Goal: Information Seeking & Learning: Learn about a topic

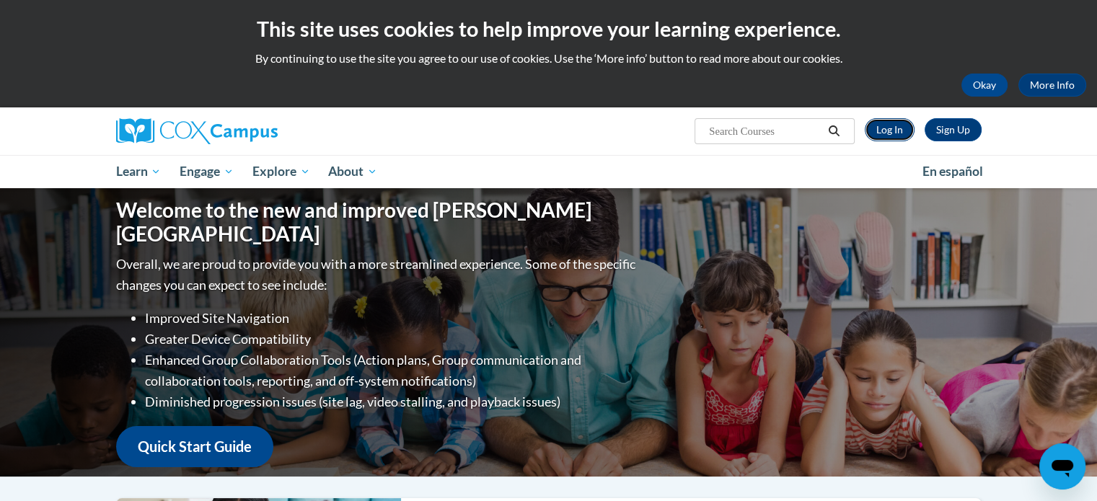
click at [898, 132] on link "Log In" at bounding box center [890, 129] width 50 height 23
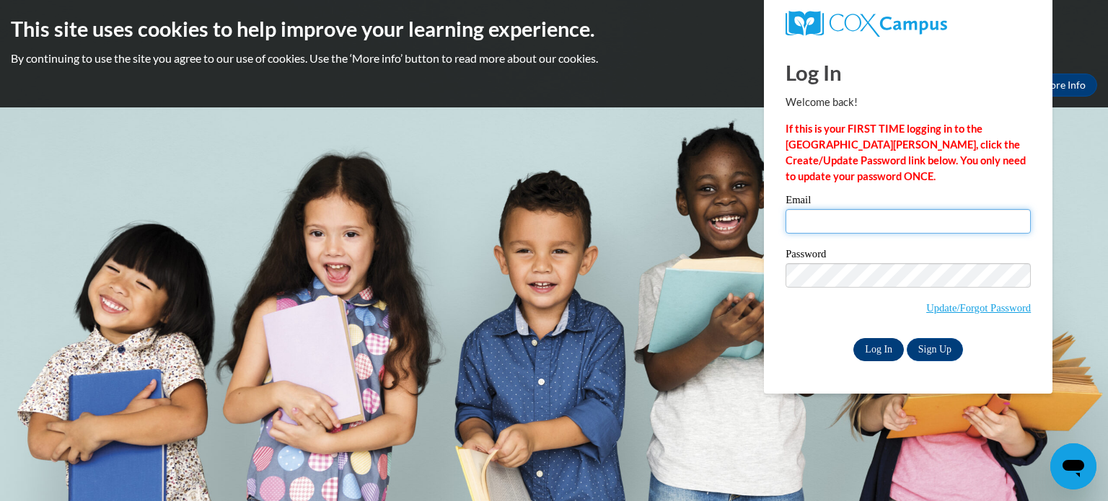
type input "kkuxhous@kusd.edu"
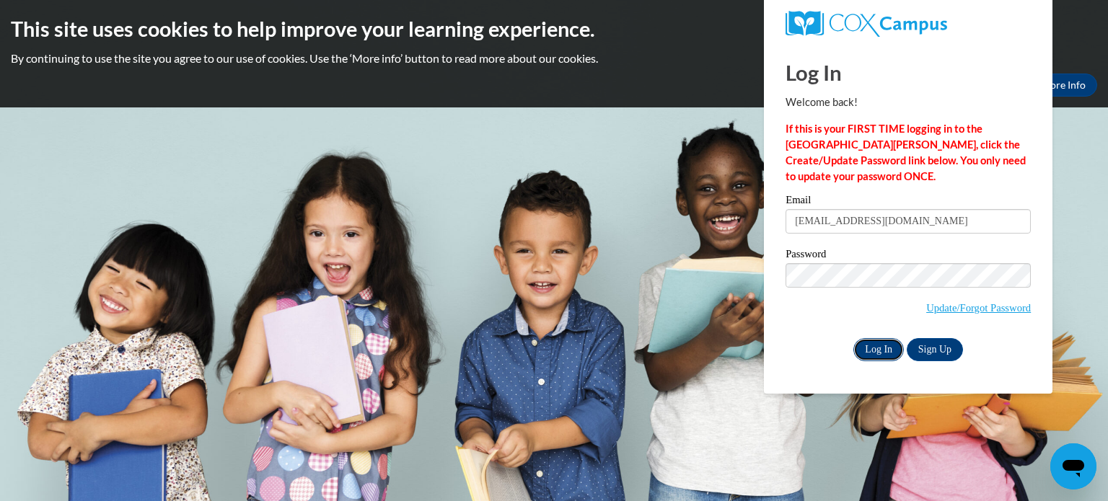
click at [873, 353] on input "Log In" at bounding box center [879, 349] width 51 height 23
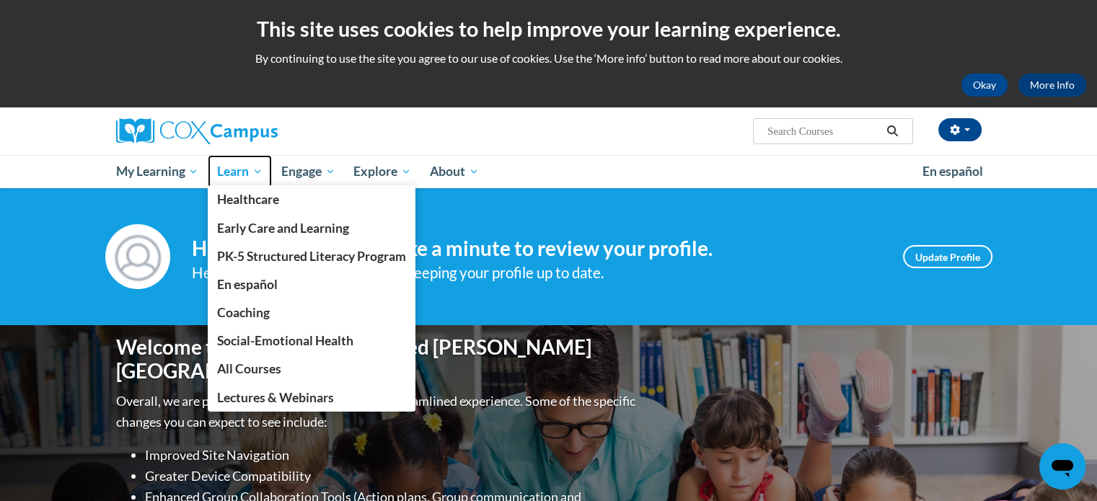
click at [249, 178] on span "Learn" at bounding box center [239, 171] width 45 height 17
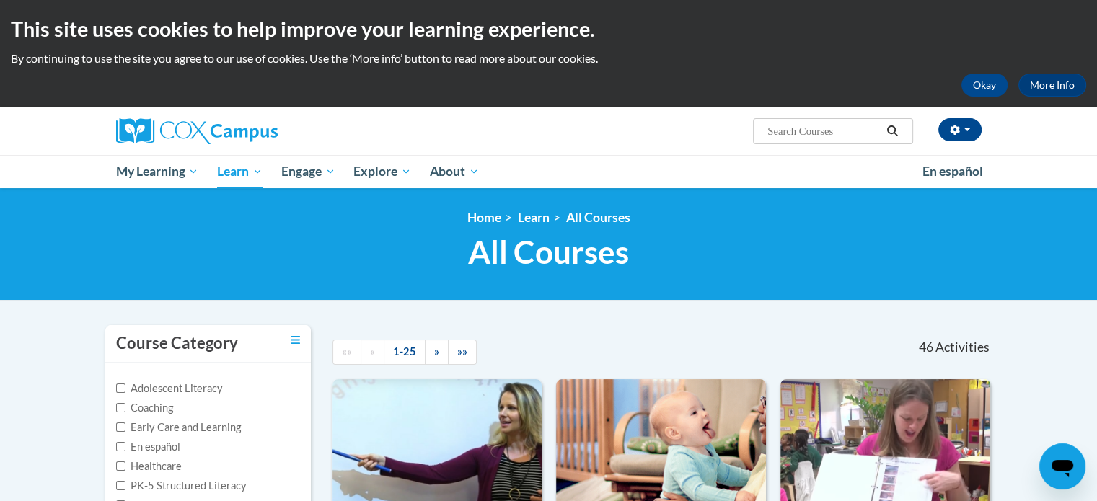
click at [841, 138] on input "Search..." at bounding box center [823, 131] width 115 height 17
type input "vocabulary"
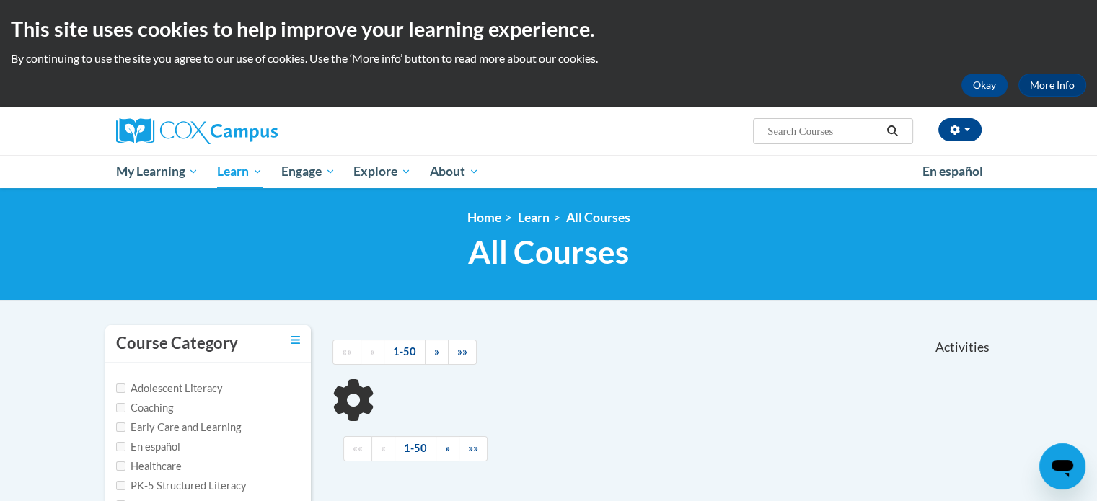
scroll to position [144, 0]
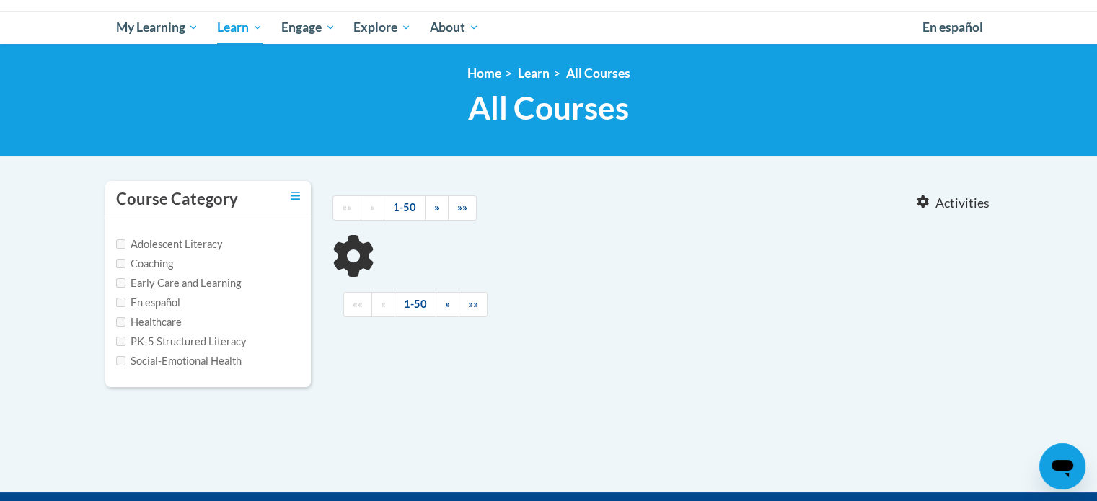
type input "vocabulary"
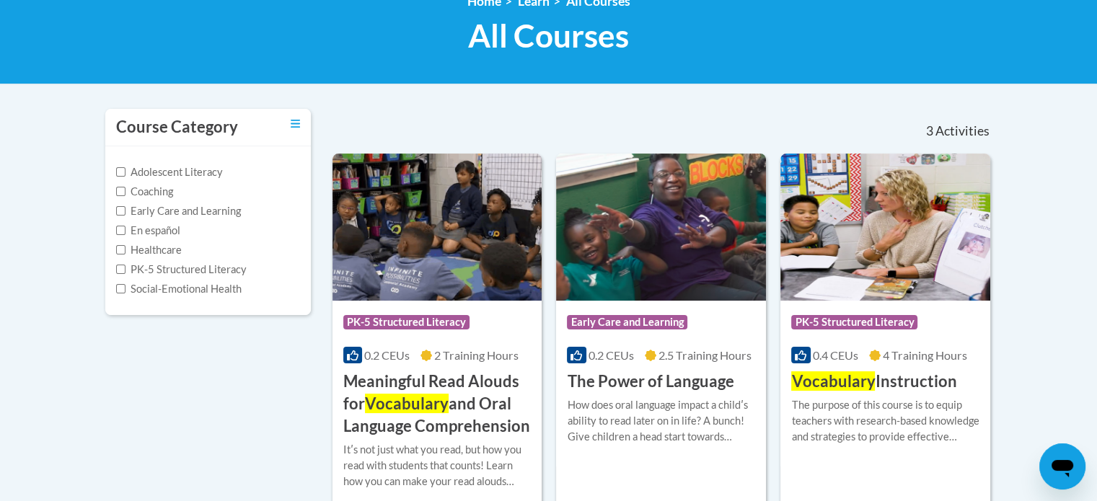
scroll to position [0, 0]
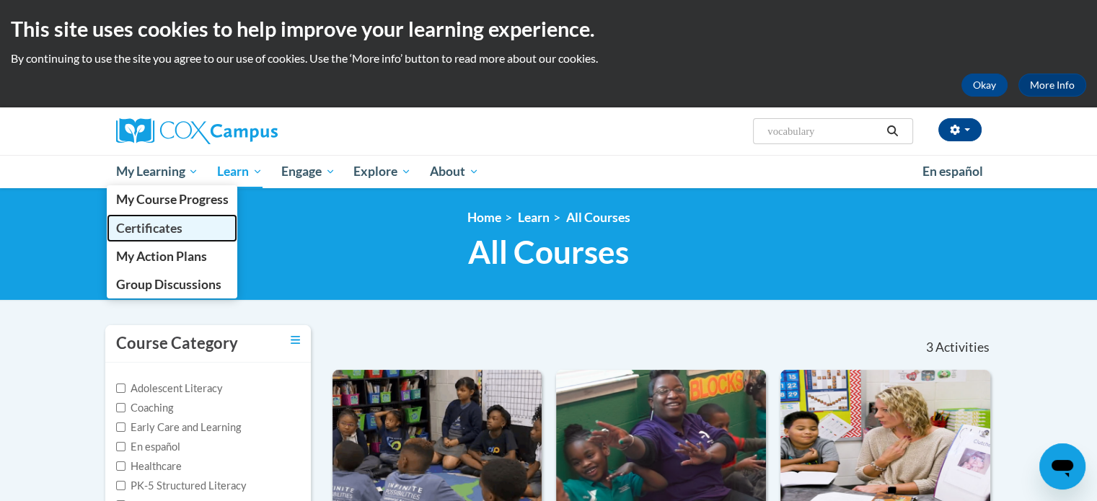
click at [136, 224] on span "Certificates" at bounding box center [148, 228] width 66 height 15
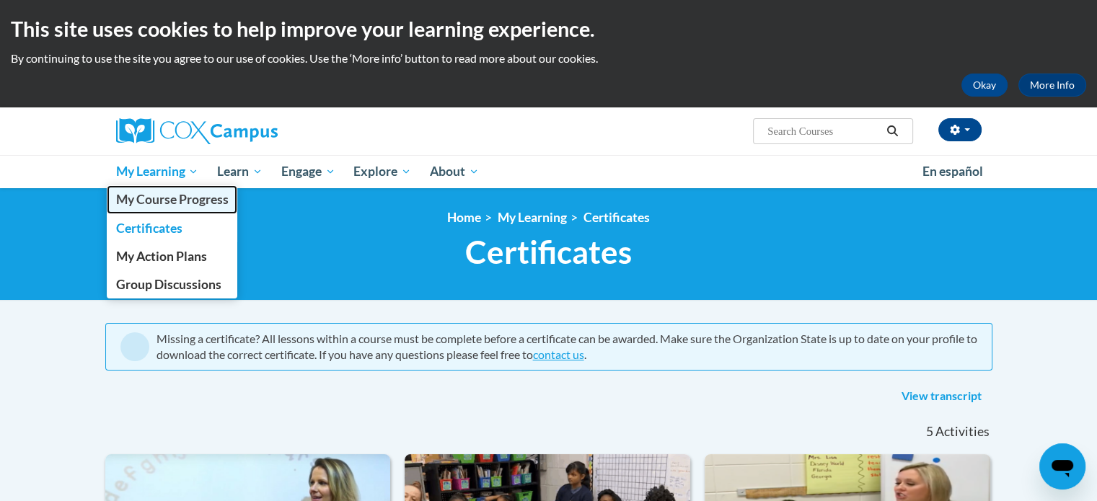
click at [202, 203] on span "My Course Progress" at bounding box center [171, 199] width 113 height 15
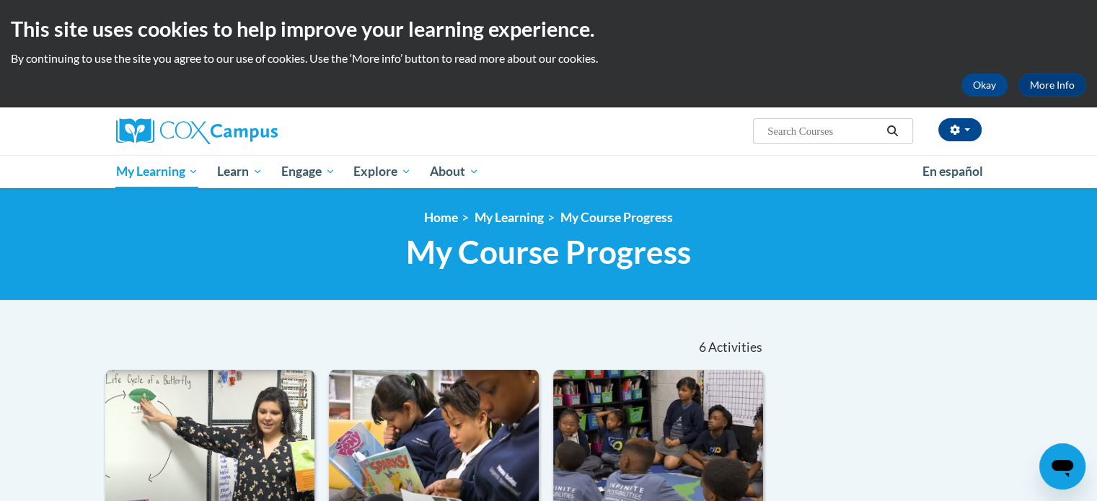
click at [815, 134] on input "Search..." at bounding box center [823, 131] width 115 height 17
type input "c"
type input "b"
type input "vocabulary"
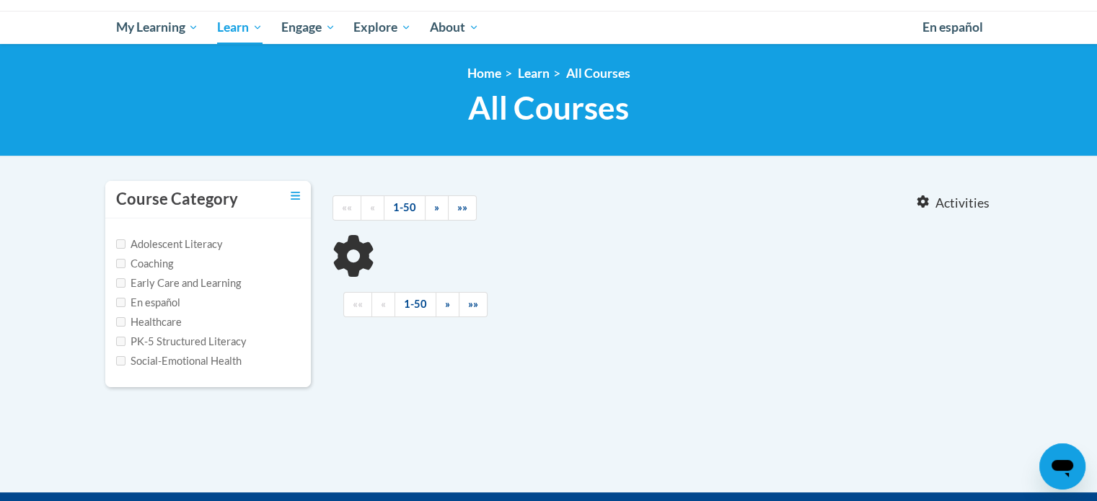
type input "vocabulary"
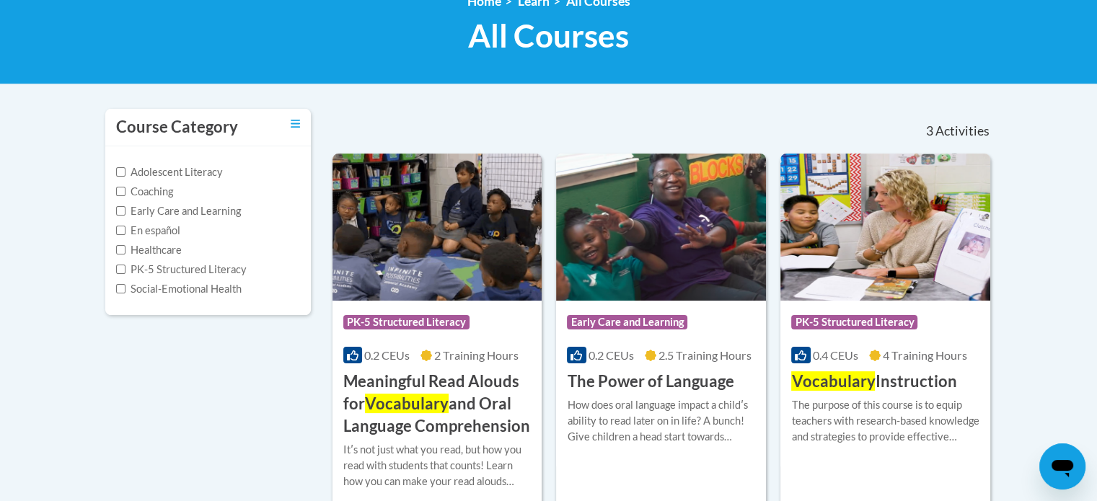
scroll to position [289, 0]
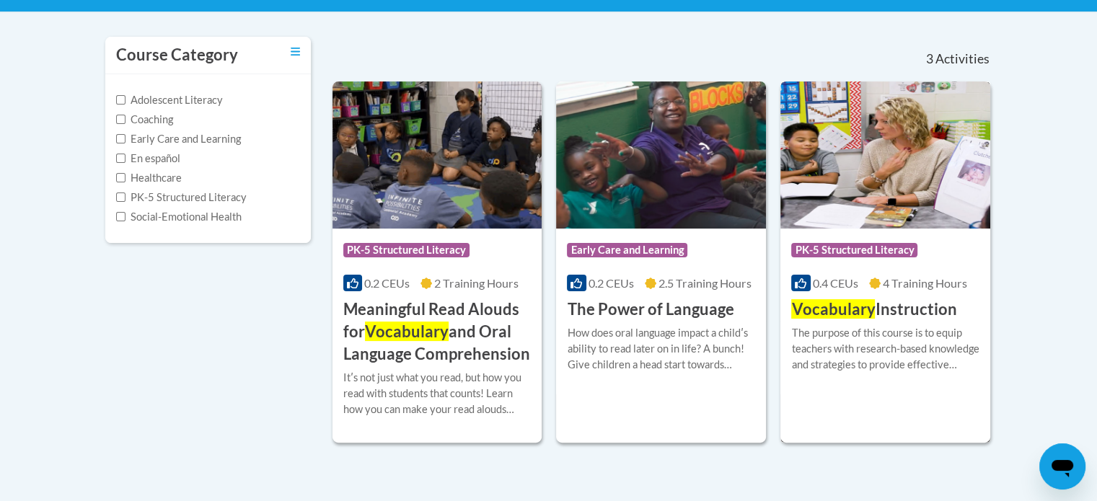
click at [895, 317] on h3 "Vocabulary Instruction" at bounding box center [873, 310] width 165 height 22
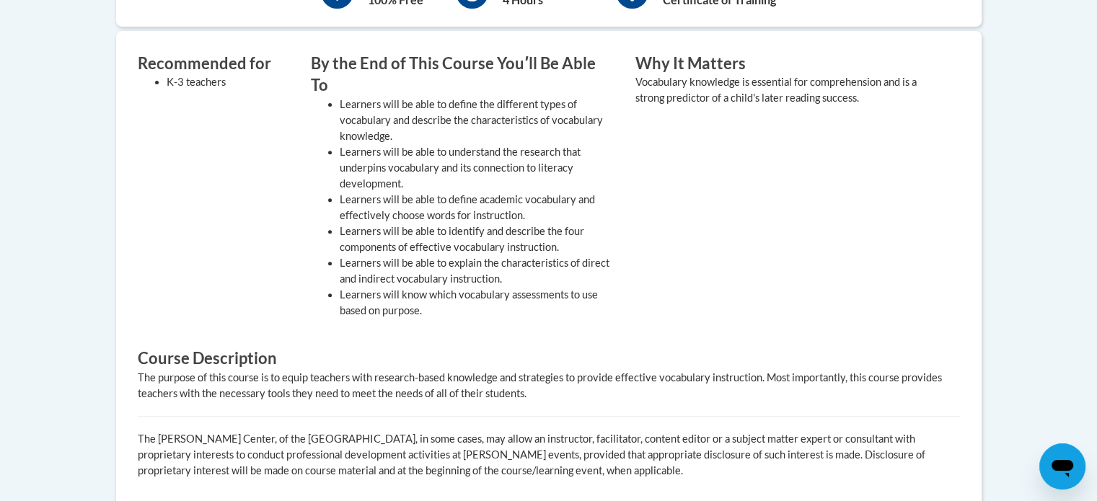
scroll to position [144, 0]
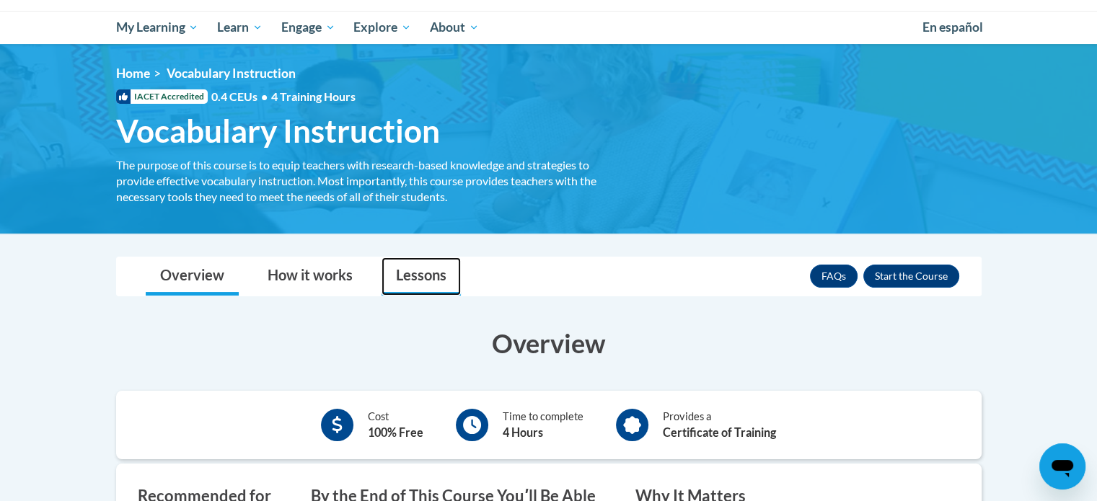
click at [422, 271] on link "Lessons" at bounding box center [421, 277] width 79 height 38
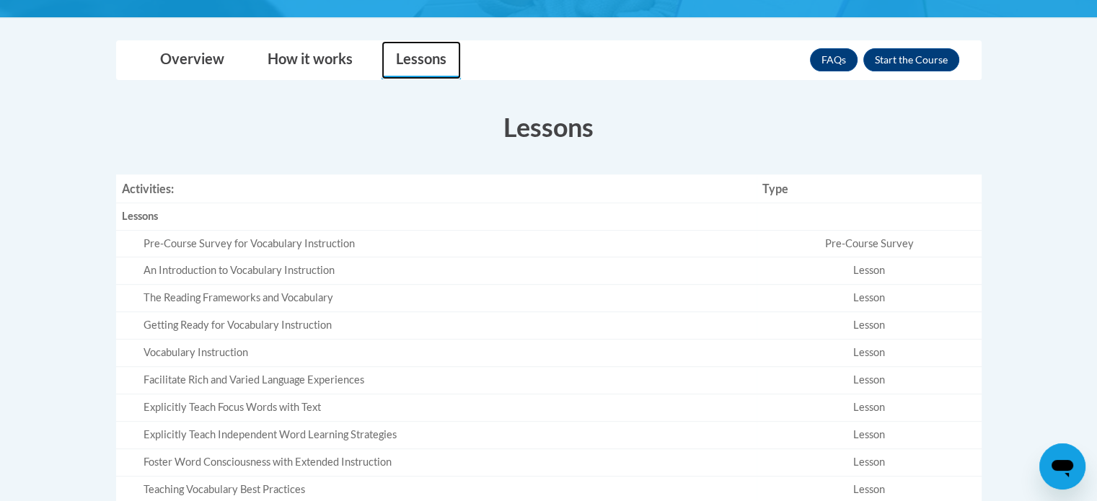
scroll to position [0, 0]
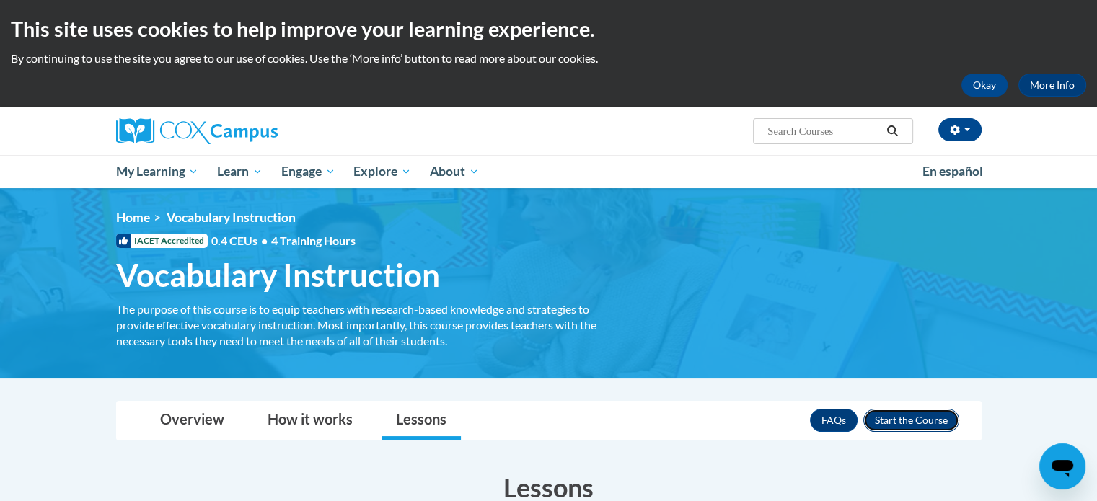
click at [908, 416] on button "Enroll" at bounding box center [912, 420] width 96 height 23
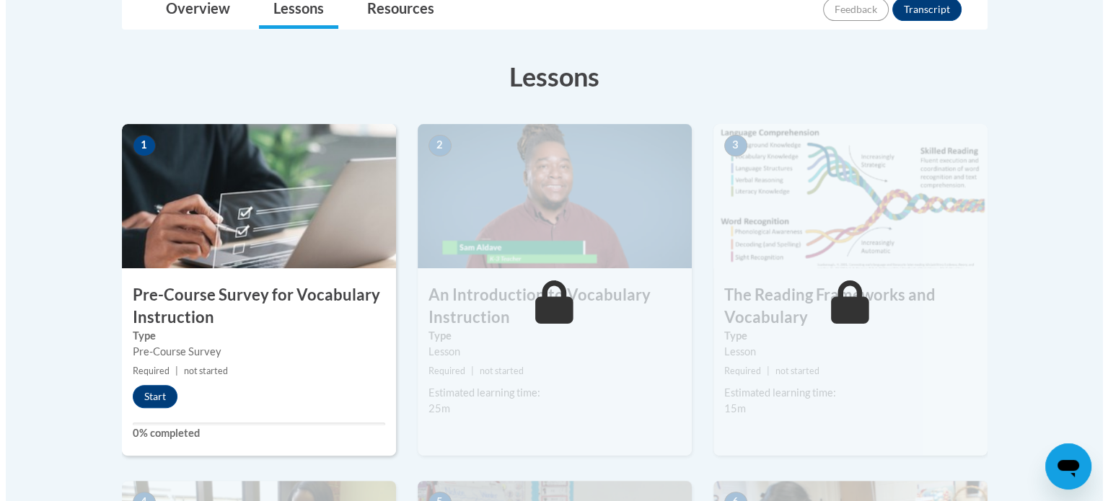
scroll to position [505, 0]
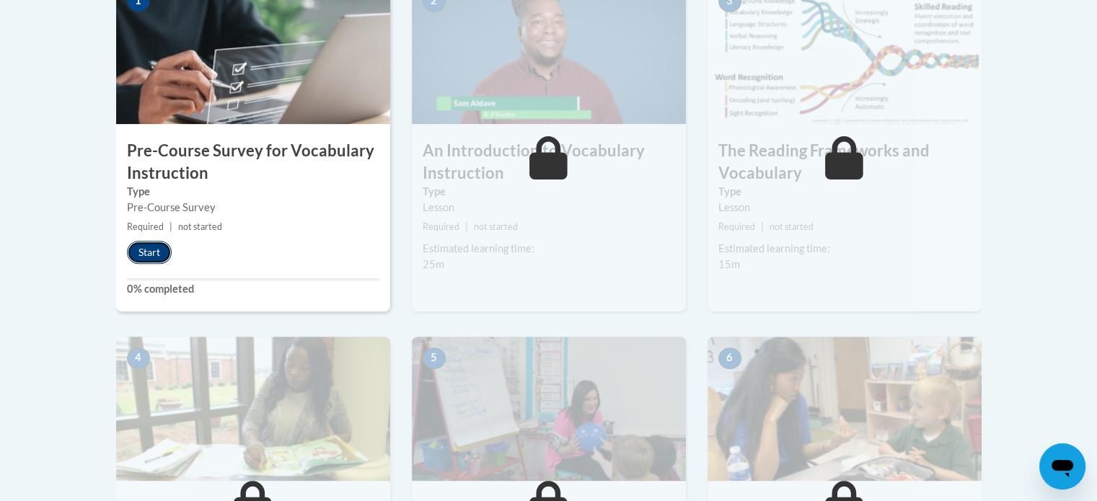
click at [133, 245] on button "Start" at bounding box center [149, 252] width 45 height 23
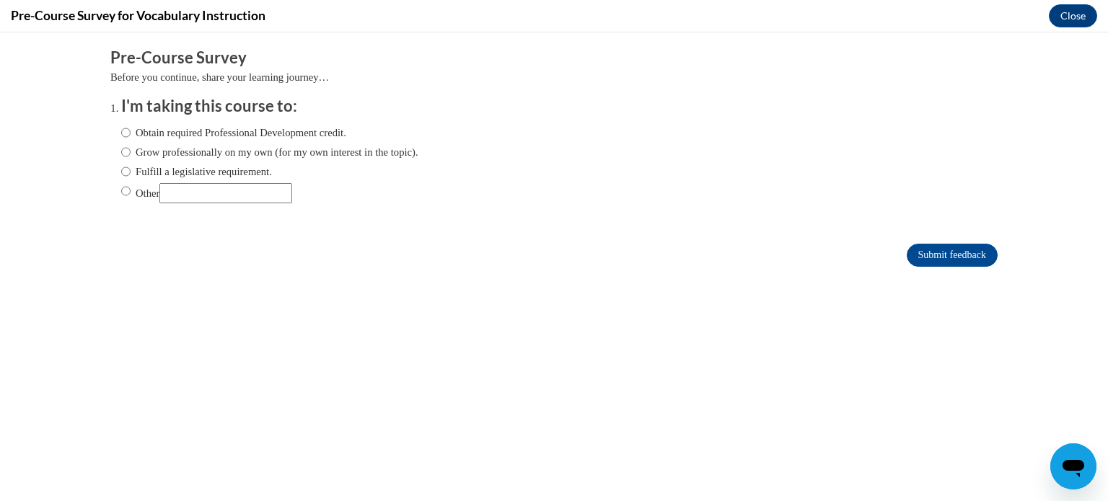
scroll to position [0, 0]
click at [121, 170] on input "Fulfill a legislative requirement." at bounding box center [125, 172] width 9 height 16
radio input "true"
click at [121, 150] on input "Grow professionally on my own (for my own interest in the topic)." at bounding box center [125, 152] width 9 height 16
radio input "true"
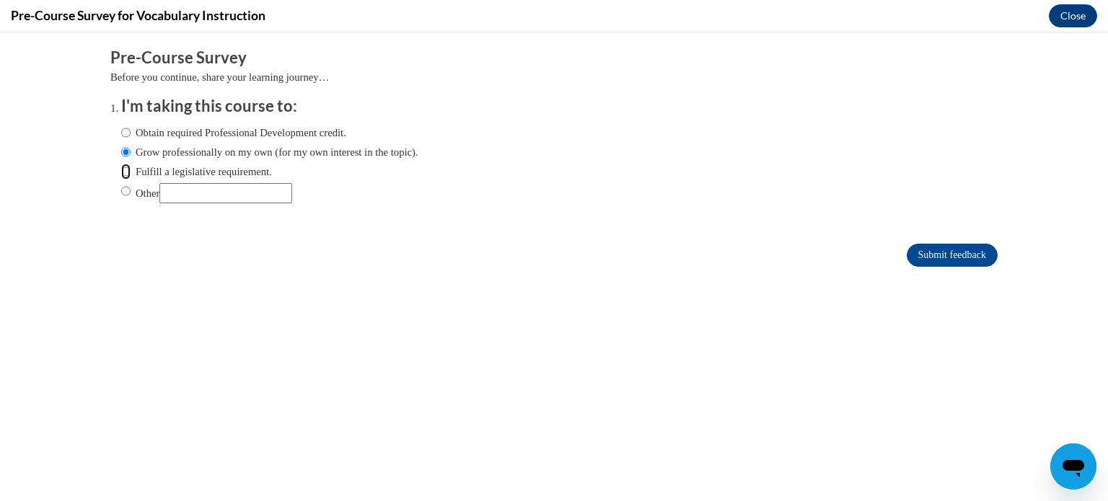
click at [121, 164] on input "Fulfill a legislative requirement." at bounding box center [125, 172] width 9 height 16
radio input "true"
click at [926, 254] on input "Submit feedback" at bounding box center [952, 255] width 91 height 23
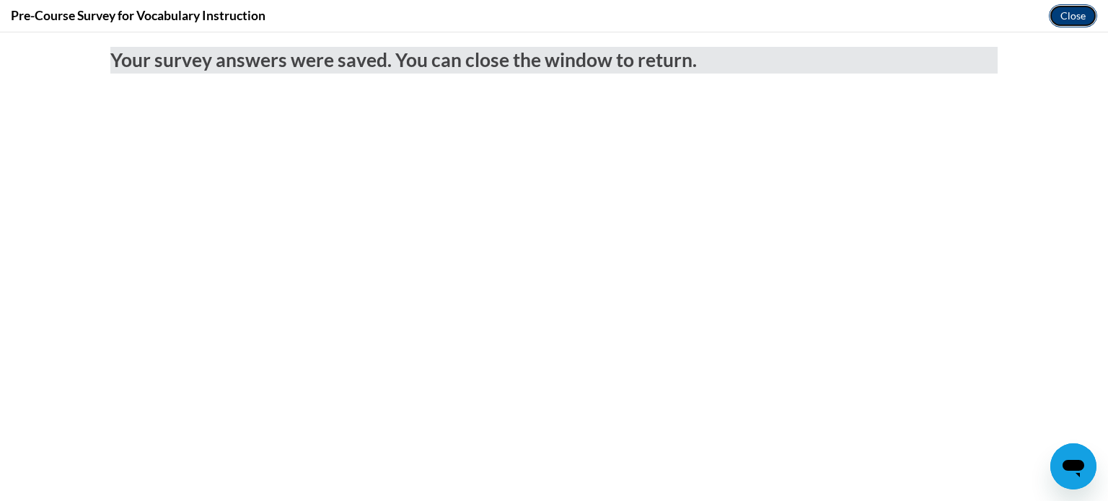
click at [1068, 24] on button "Close" at bounding box center [1073, 15] width 48 height 23
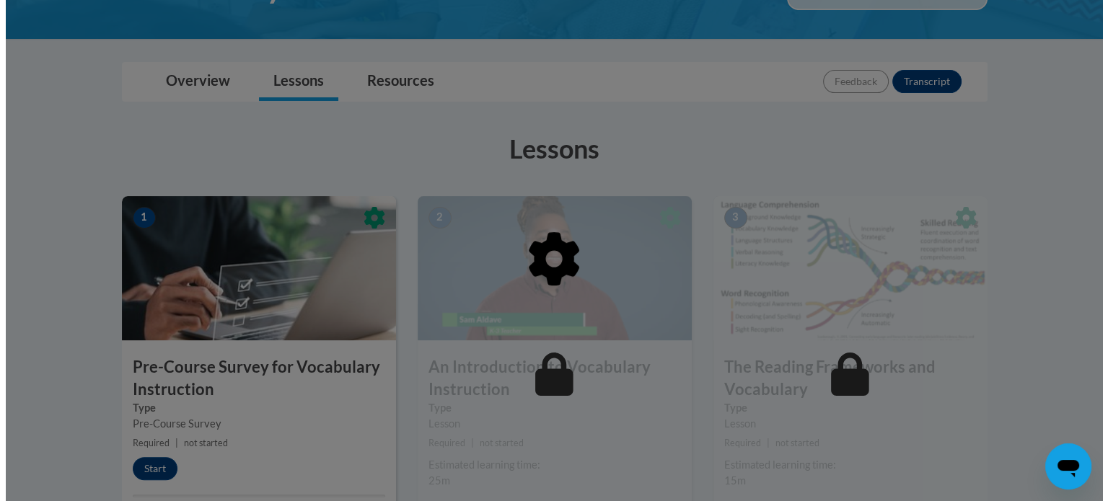
scroll to position [433, 0]
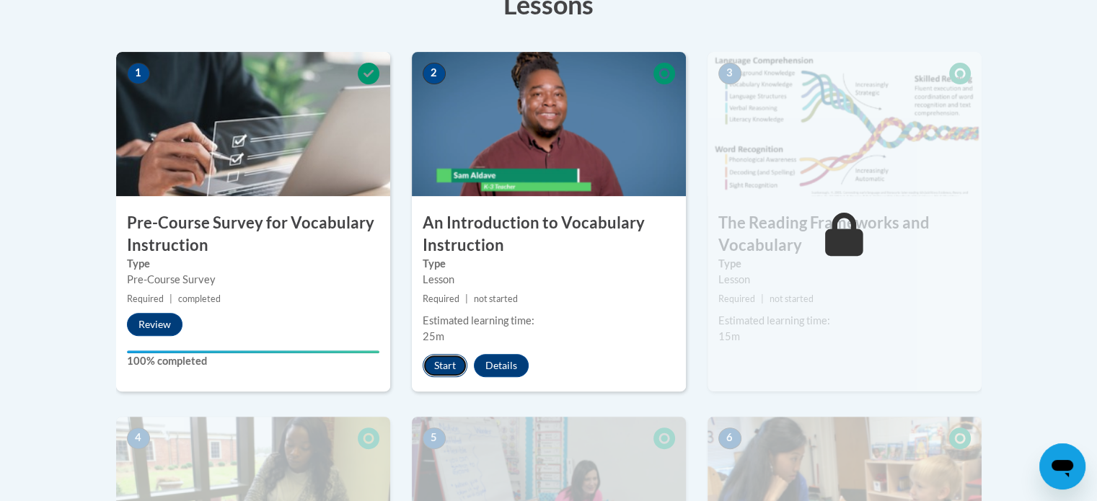
click at [449, 371] on button "Start" at bounding box center [445, 365] width 45 height 23
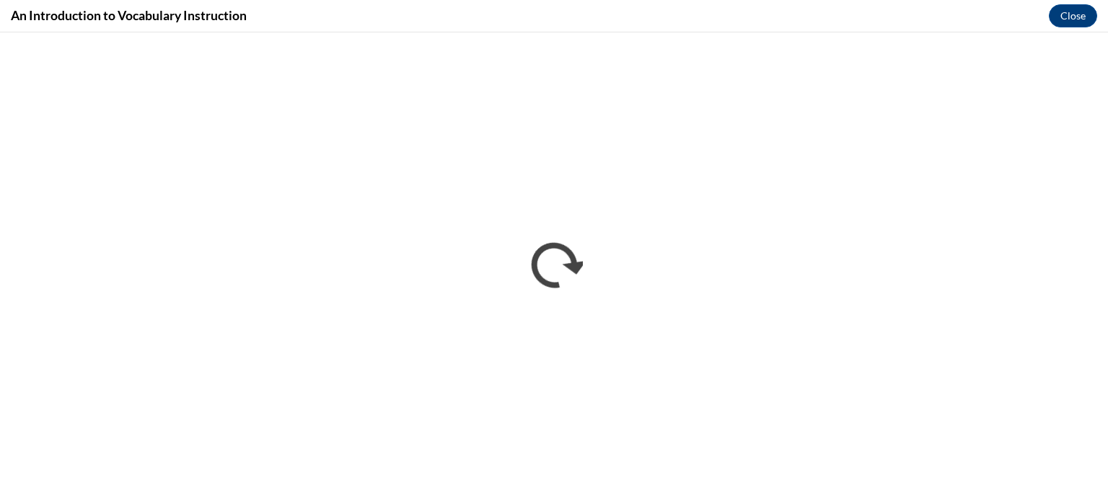
scroll to position [0, 0]
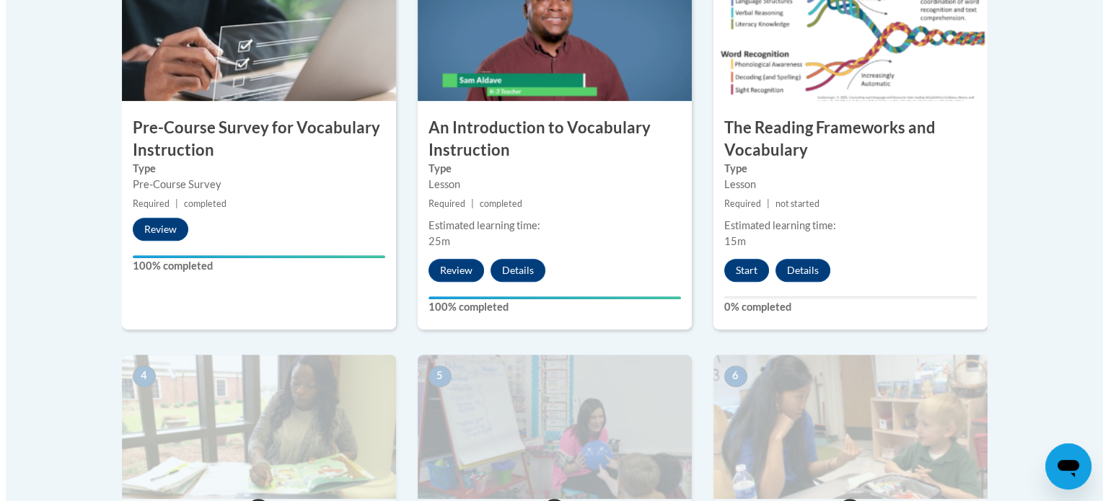
scroll to position [384, 0]
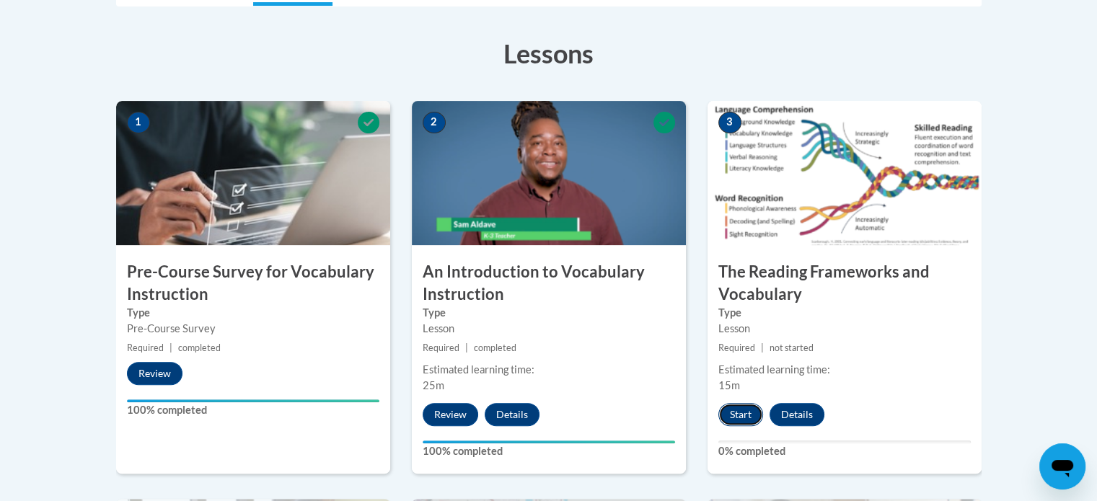
click at [739, 408] on button "Start" at bounding box center [741, 414] width 45 height 23
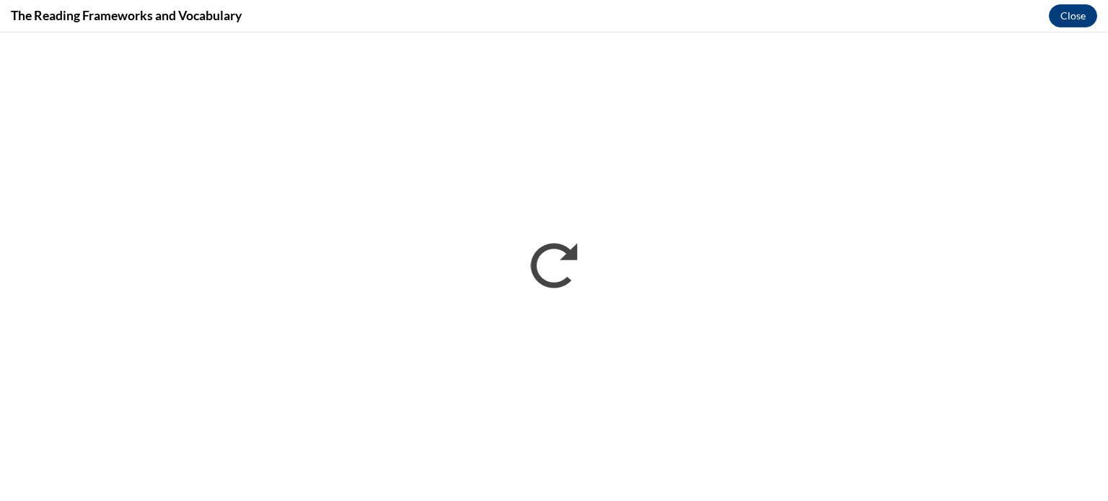
scroll to position [0, 0]
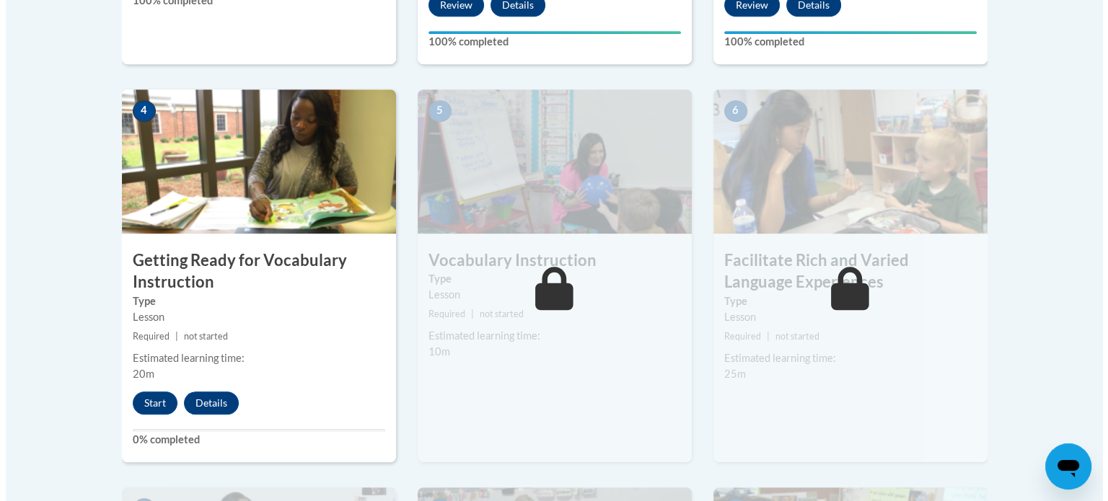
scroll to position [866, 0]
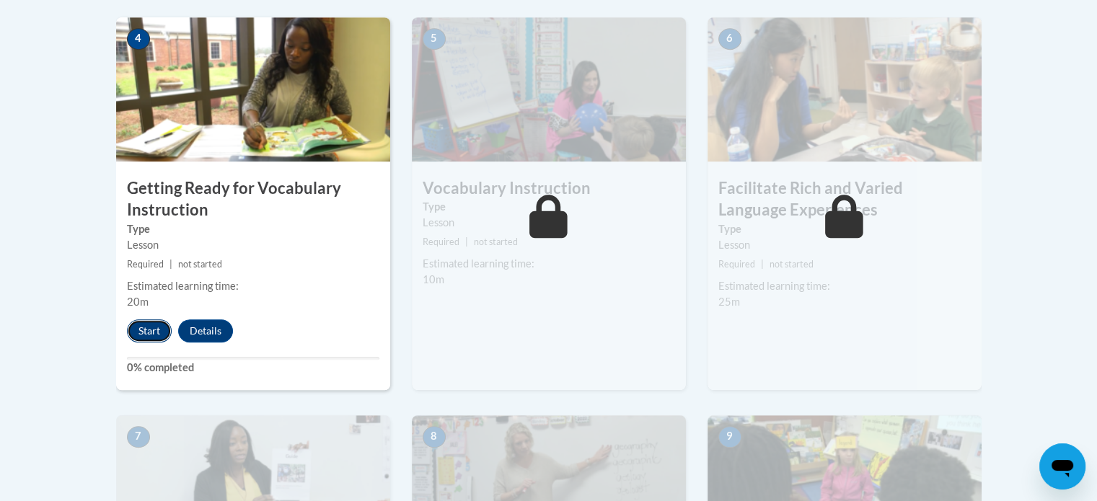
click at [137, 333] on button "Start" at bounding box center [149, 331] width 45 height 23
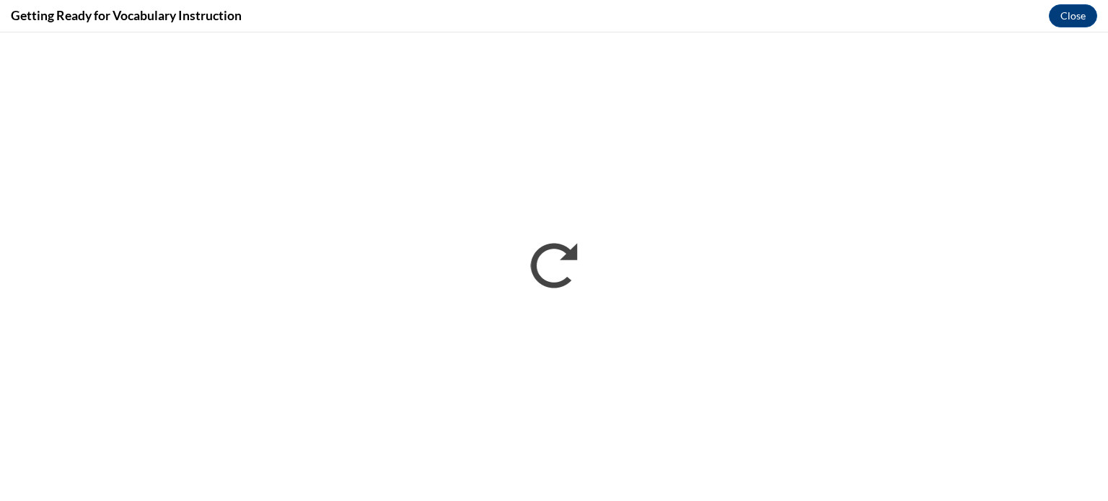
scroll to position [0, 0]
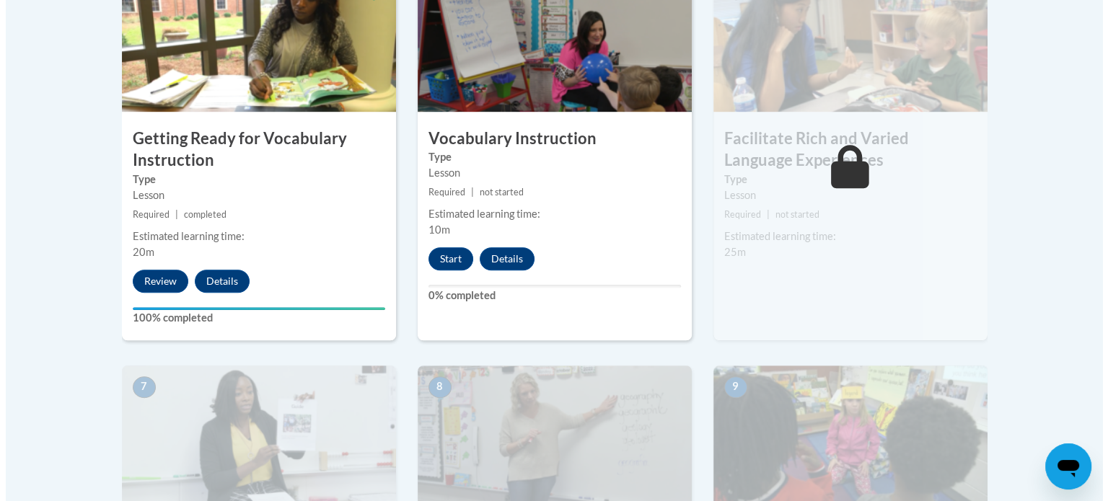
scroll to position [771, 0]
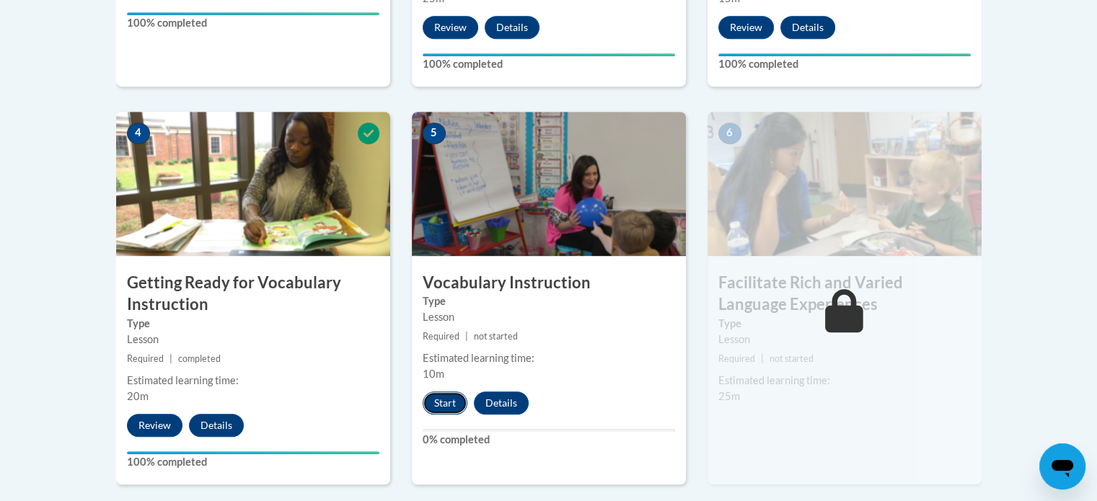
click at [452, 406] on button "Start" at bounding box center [445, 403] width 45 height 23
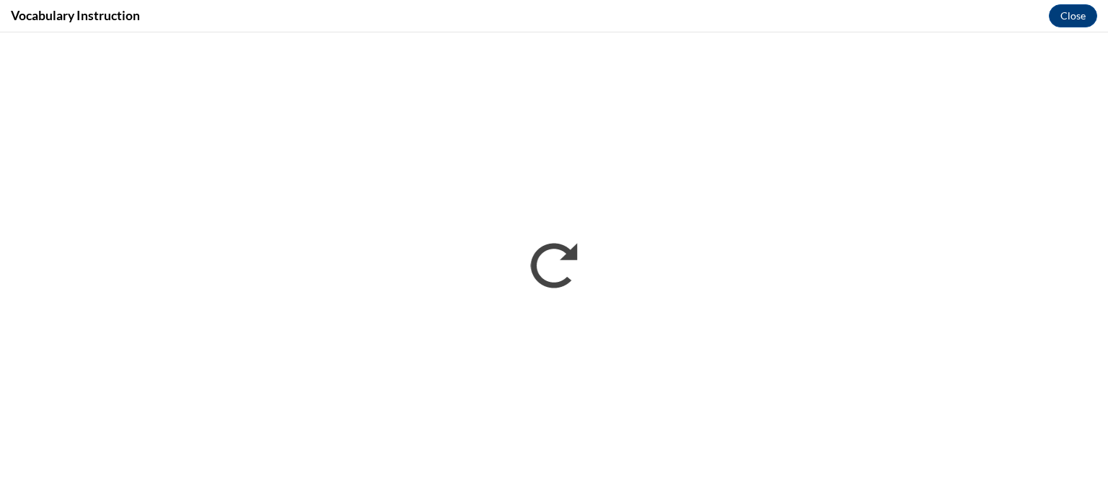
scroll to position [0, 0]
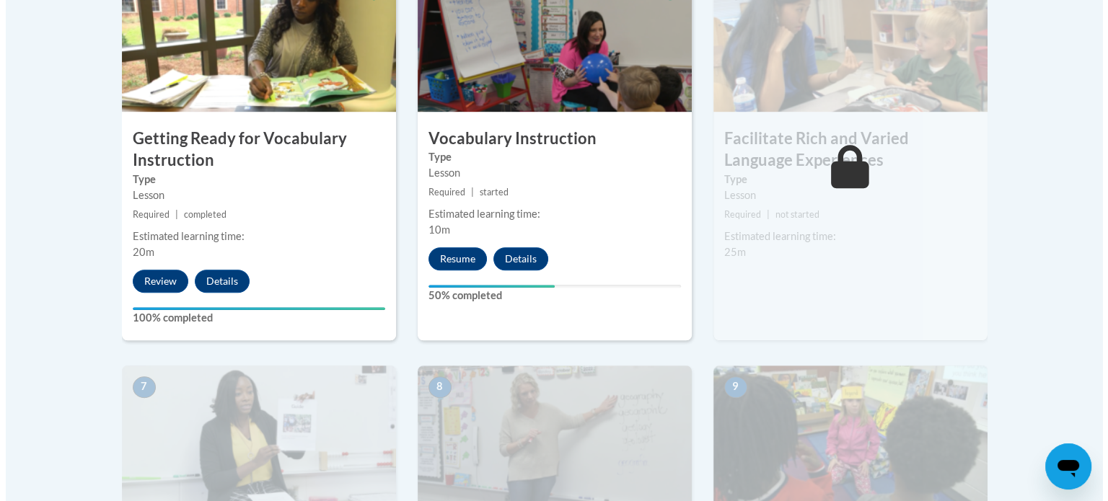
scroll to position [771, 0]
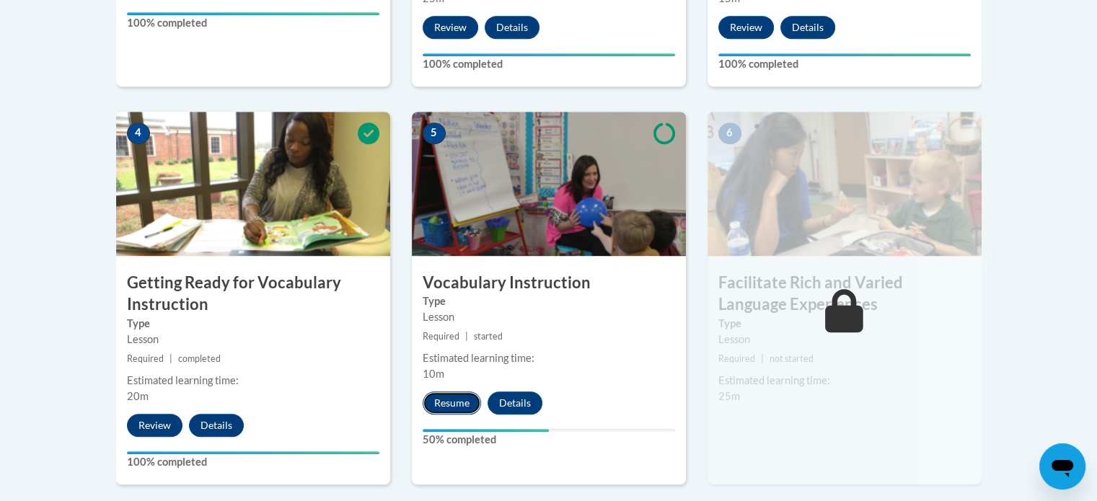
click at [464, 401] on button "Resume" at bounding box center [452, 403] width 58 height 23
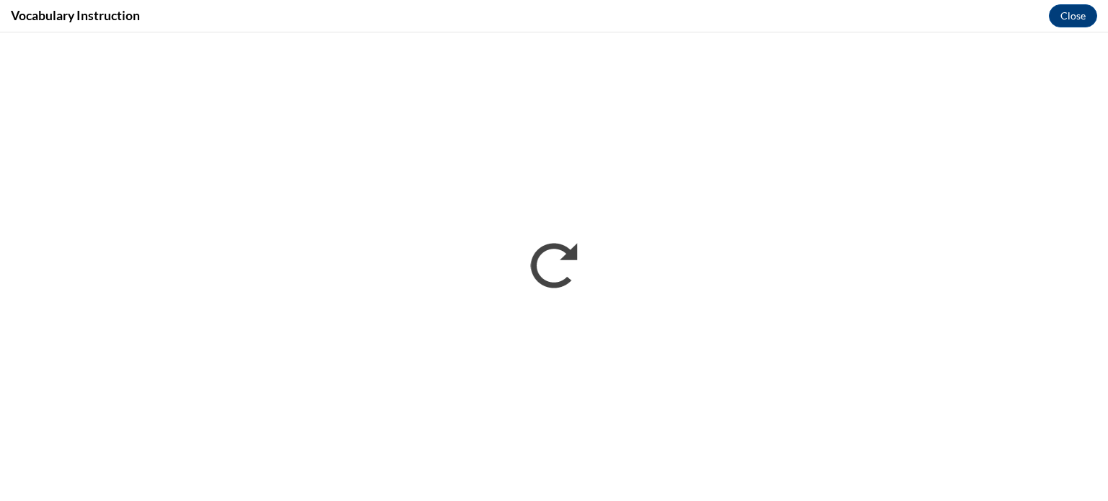
scroll to position [0, 0]
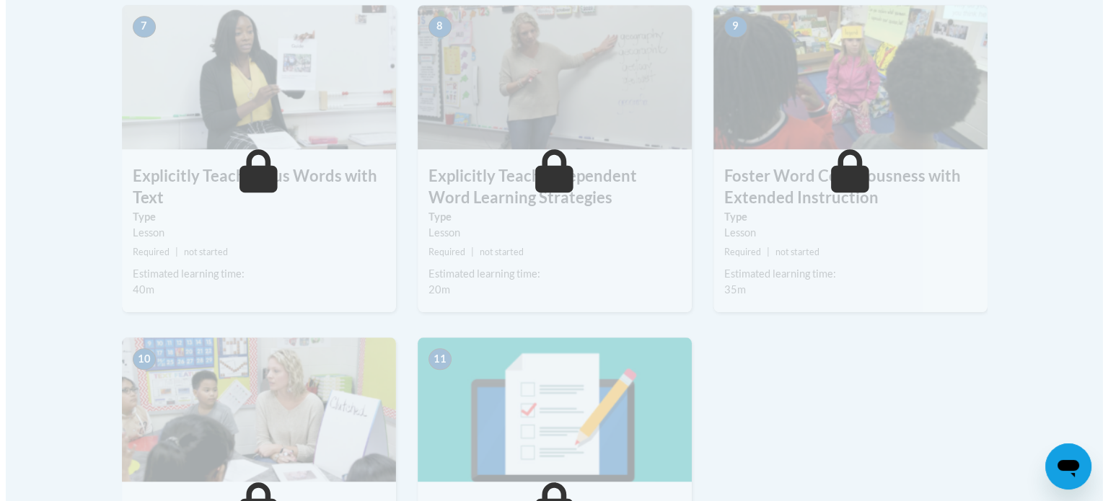
scroll to position [988, 0]
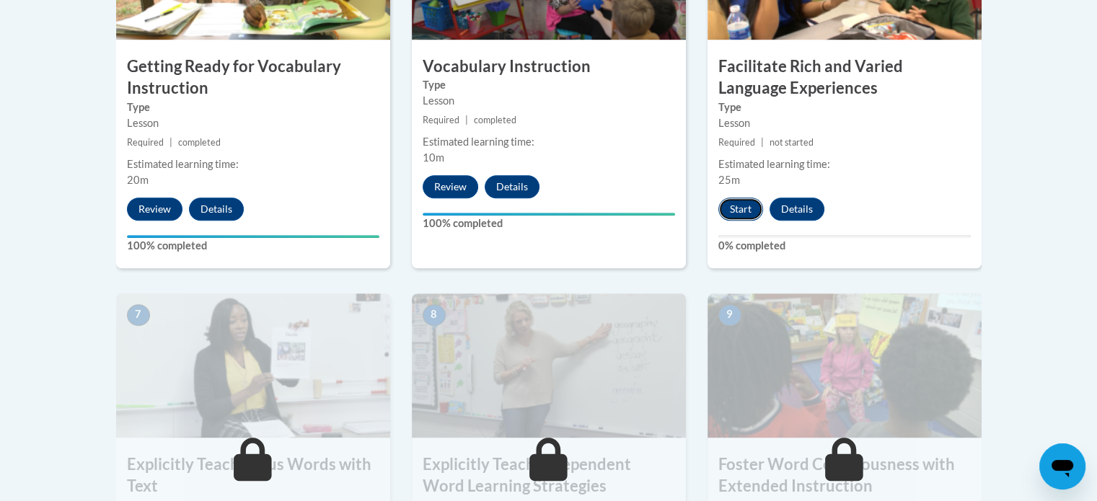
click at [747, 206] on button "Start" at bounding box center [741, 209] width 45 height 23
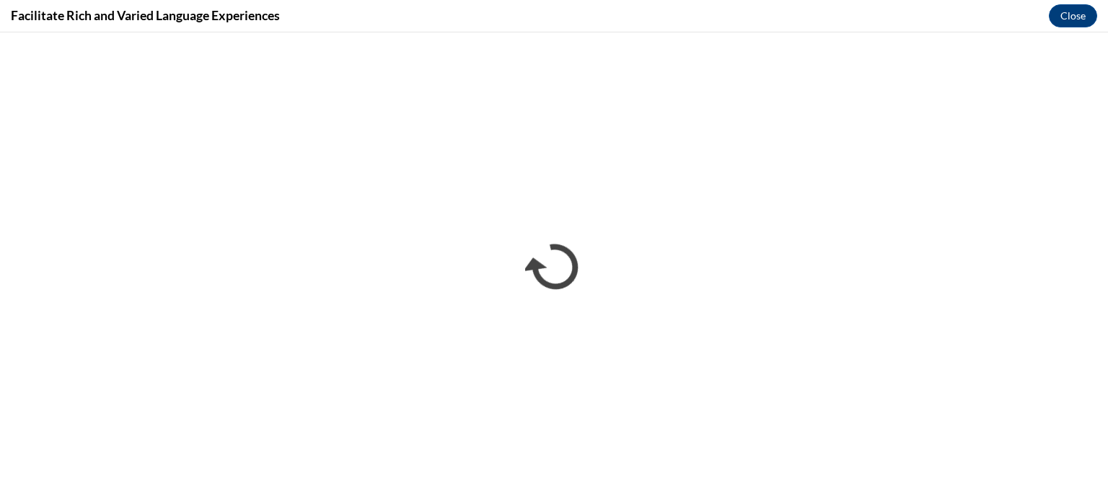
scroll to position [0, 0]
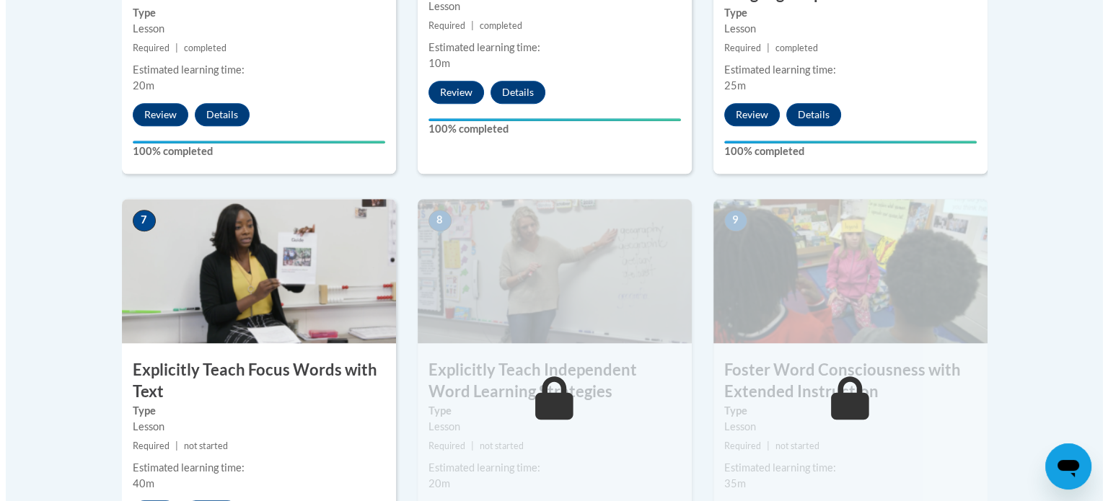
scroll to position [1299, 0]
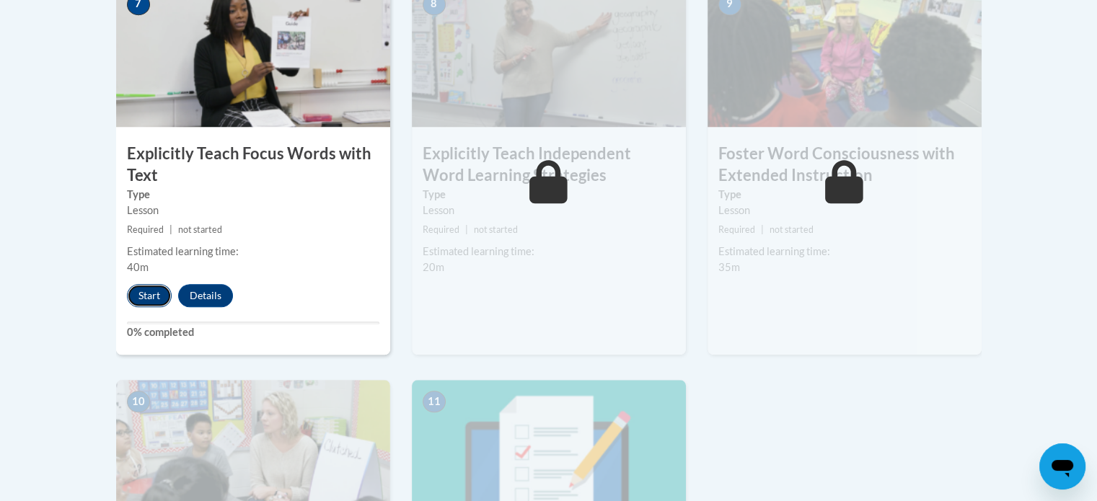
click at [144, 288] on button "Start" at bounding box center [149, 295] width 45 height 23
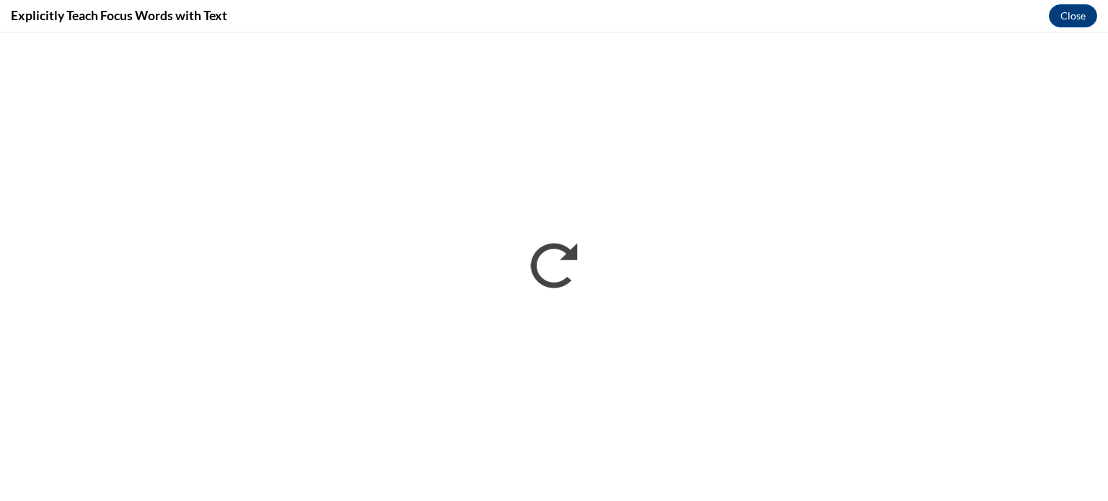
scroll to position [0, 0]
